Goal: Transaction & Acquisition: Download file/media

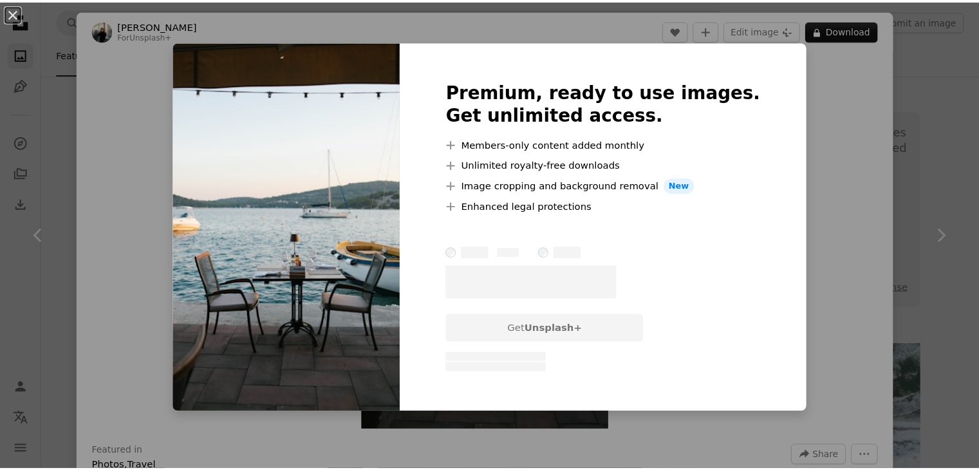
scroll to position [1287, 0]
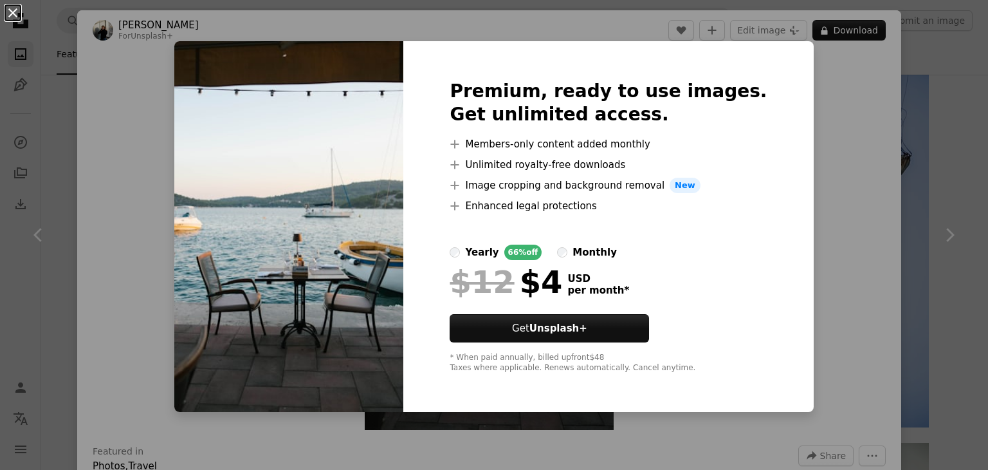
click at [13, 9] on button "An X shape" at bounding box center [12, 12] width 15 height 15
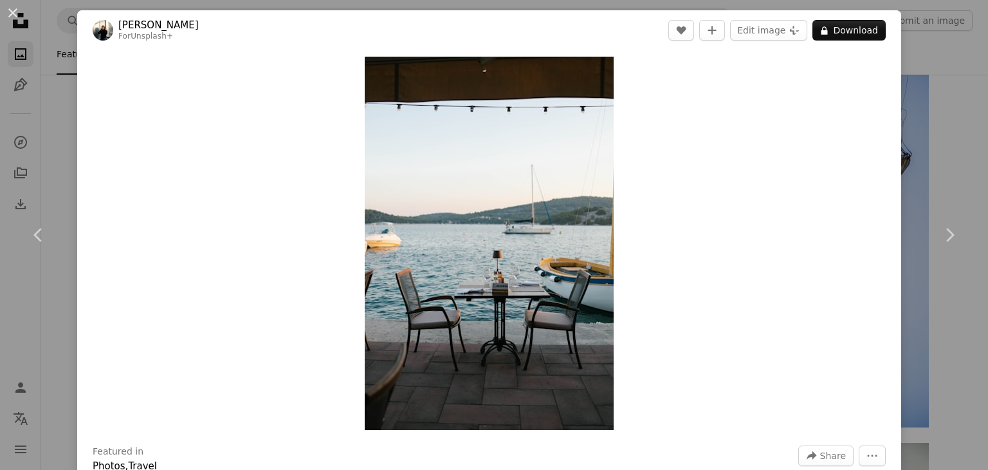
click at [72, 104] on div "An X shape Chevron left Chevron right [PERSON_NAME] For Unsplash+ A heart A plu…" at bounding box center [494, 235] width 988 height 470
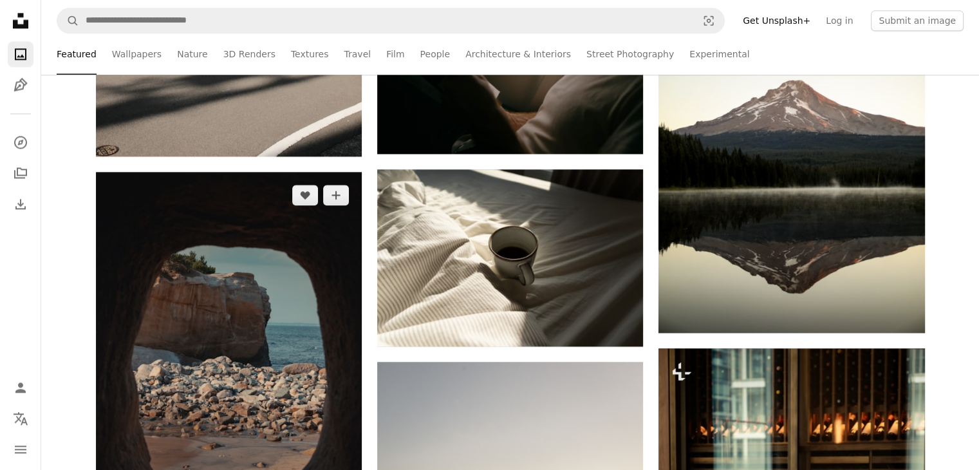
scroll to position [1866, 0]
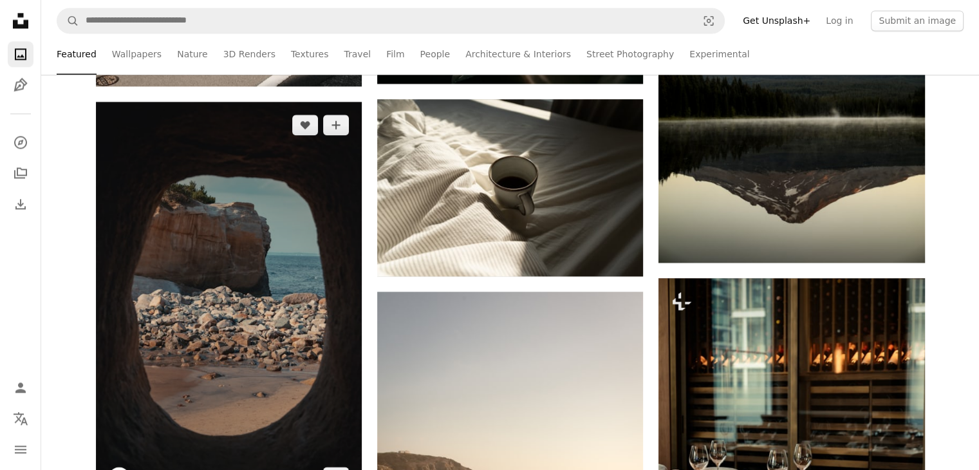
click at [182, 291] on img at bounding box center [229, 301] width 266 height 398
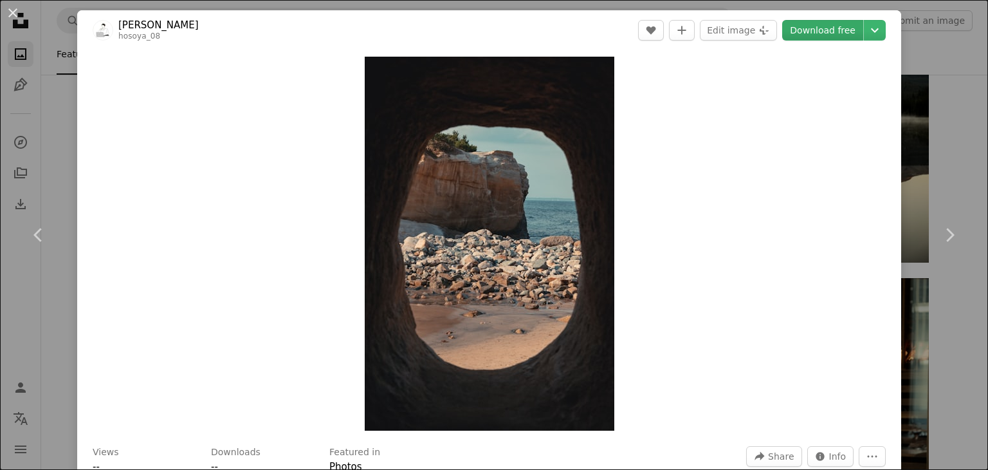
click at [806, 27] on link "Download free" at bounding box center [822, 30] width 81 height 21
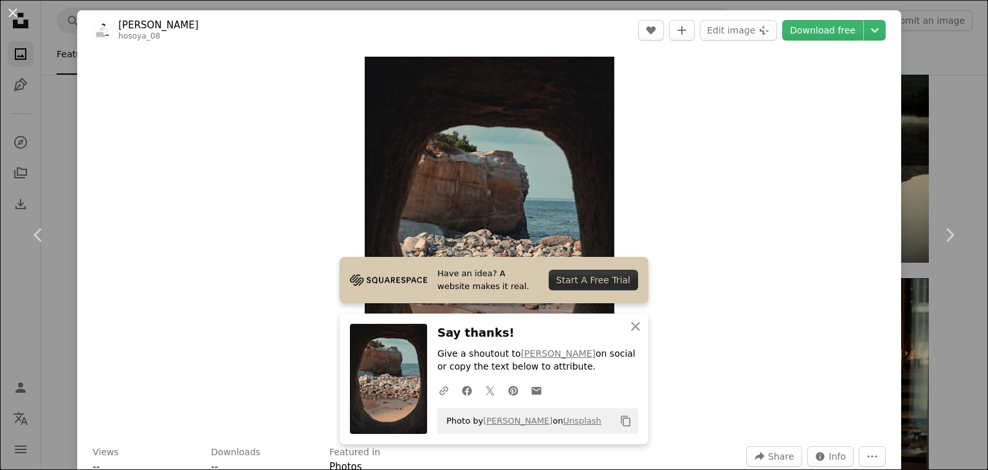
click at [30, 40] on div "An X shape Chevron left Chevron right Have an idea? A website makes it real. St…" at bounding box center [494, 235] width 988 height 470
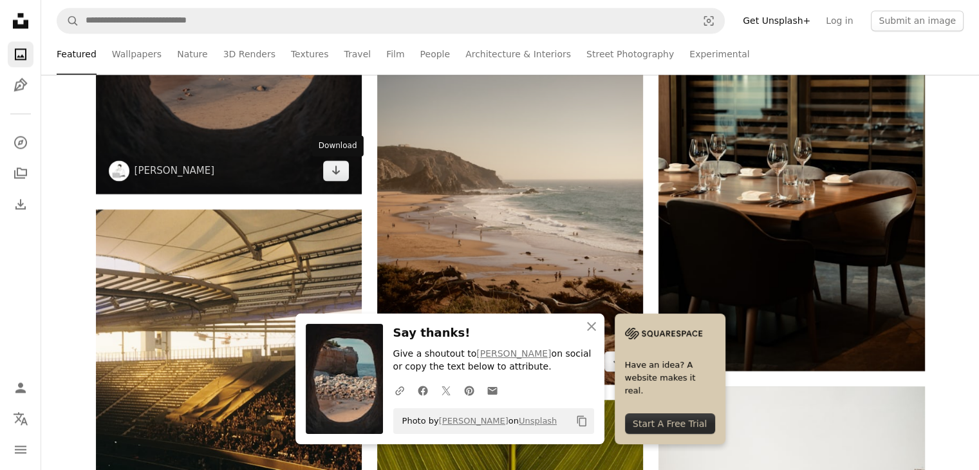
scroll to position [2188, 0]
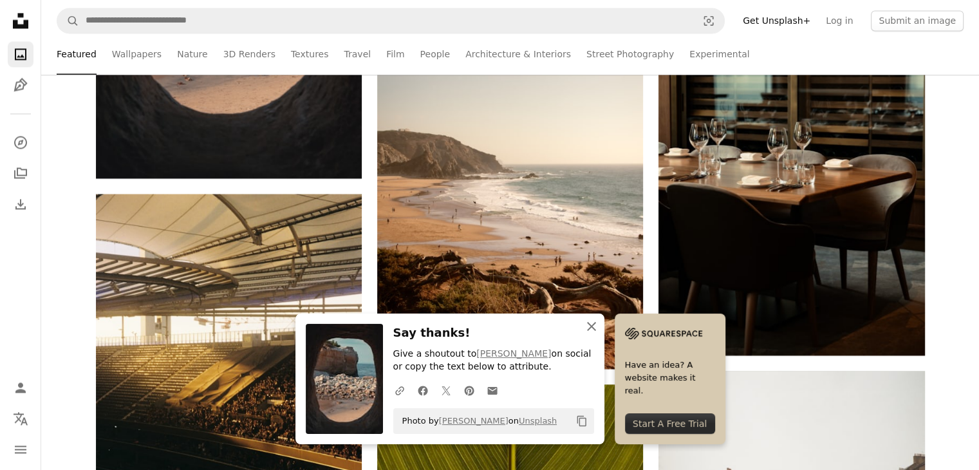
click at [599, 331] on icon "An X shape" at bounding box center [591, 326] width 15 height 15
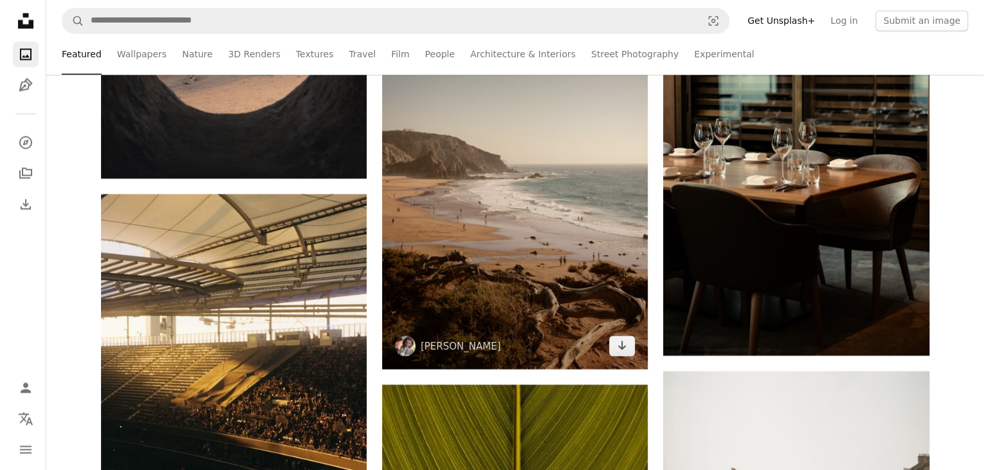
scroll to position [2381, 0]
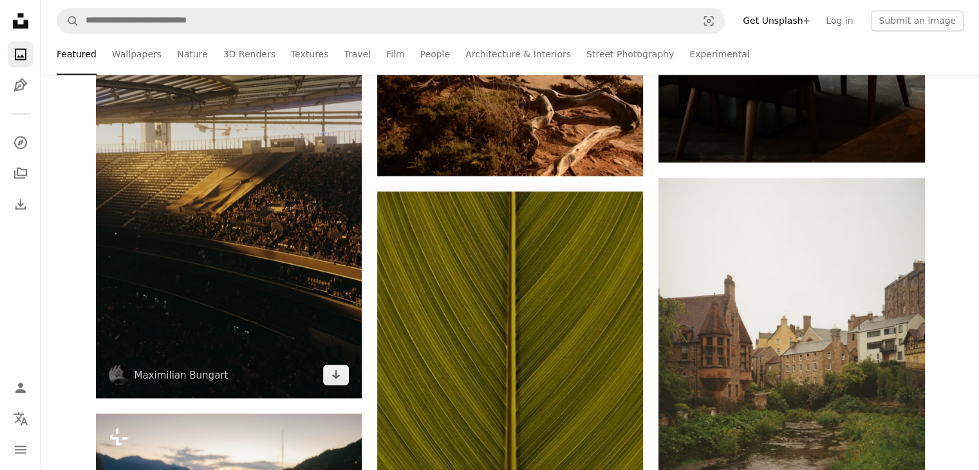
click at [203, 232] on img at bounding box center [229, 199] width 266 height 397
